Goal: Navigation & Orientation: Understand site structure

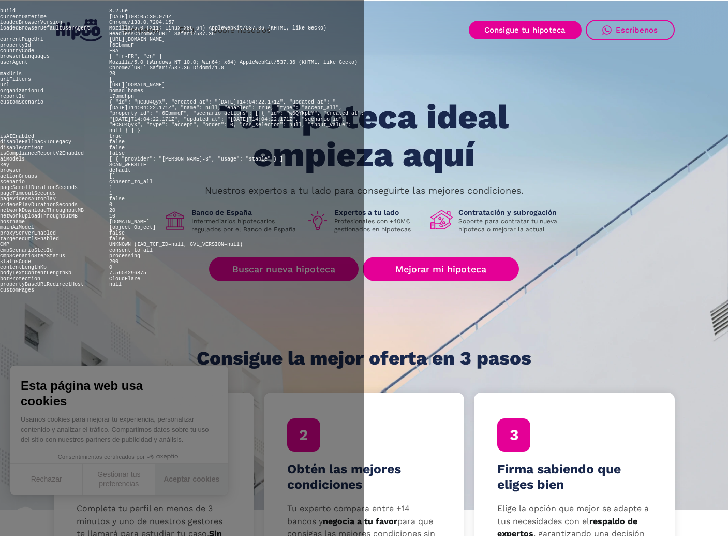
click at [191, 479] on button "Aceptar cookies" at bounding box center [191, 479] width 72 height 31
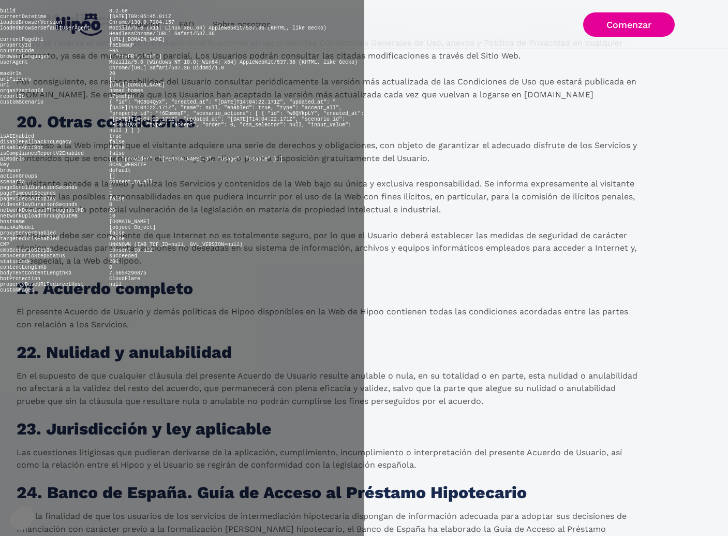
scroll to position [5242, 0]
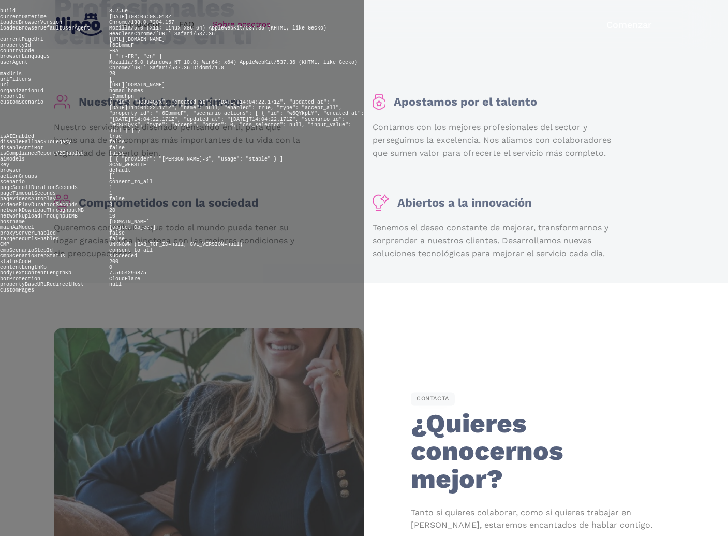
scroll to position [1552, 0]
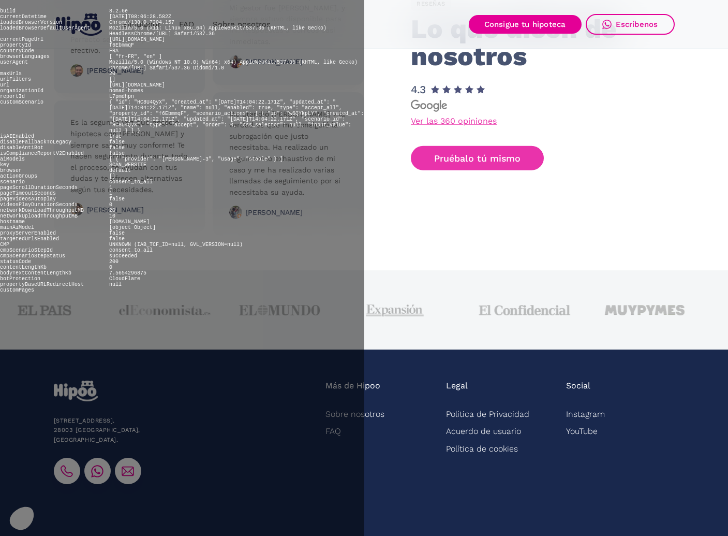
scroll to position [2519, 0]
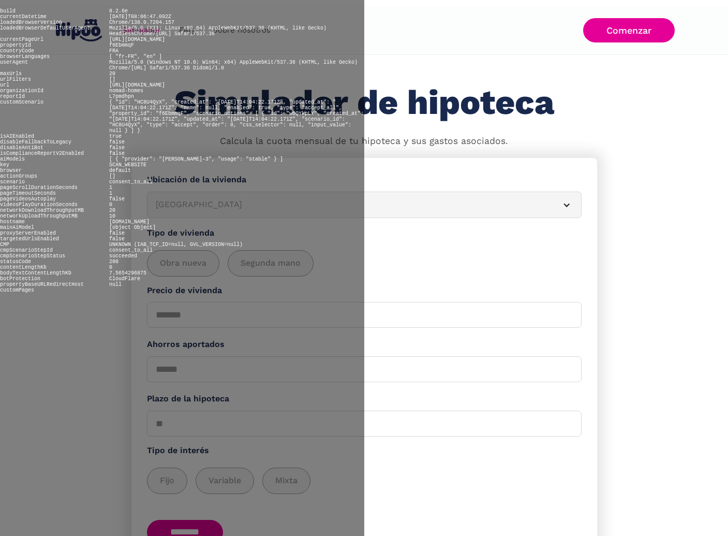
scroll to position [63, 0]
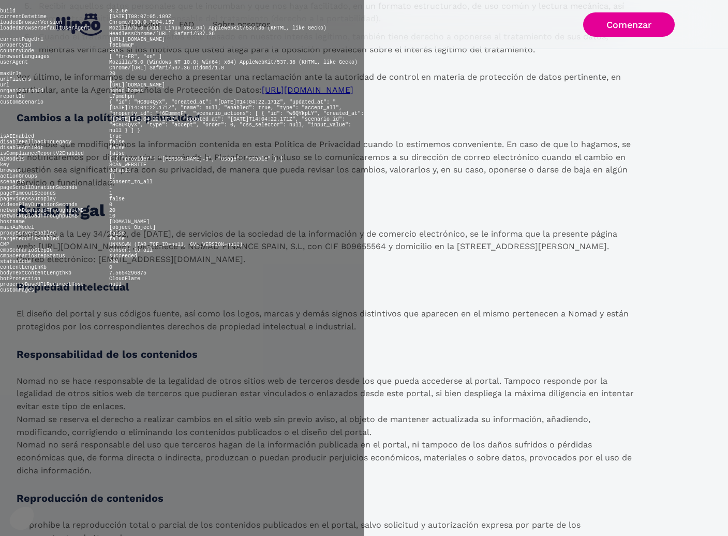
scroll to position [1618, 0]
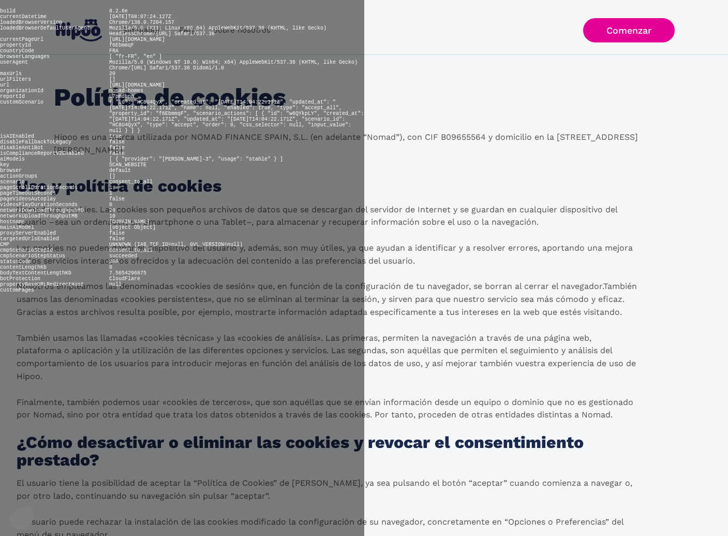
scroll to position [421, 0]
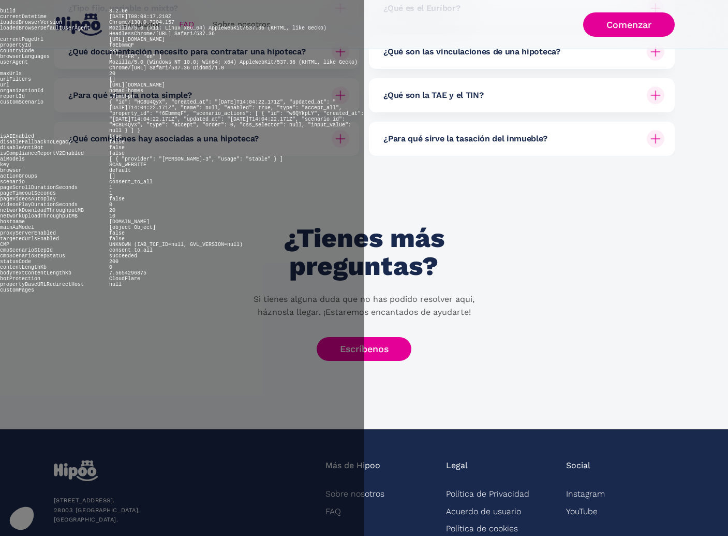
scroll to position [425, 0]
